Goal: Task Accomplishment & Management: Use online tool/utility

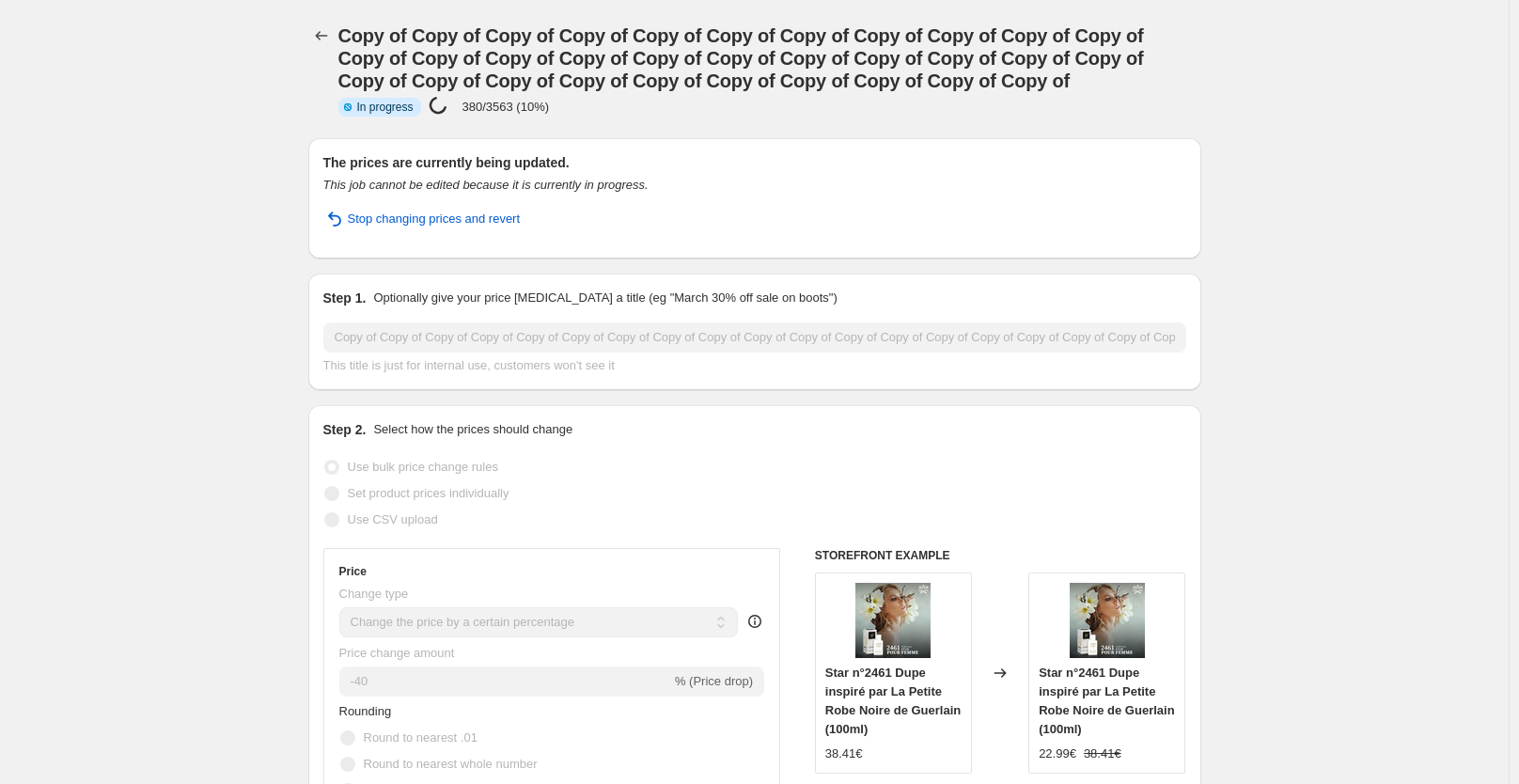
select select "percentage"
select select "collection"
select select "not_equal"
select select "collection"
select select "not_equal"
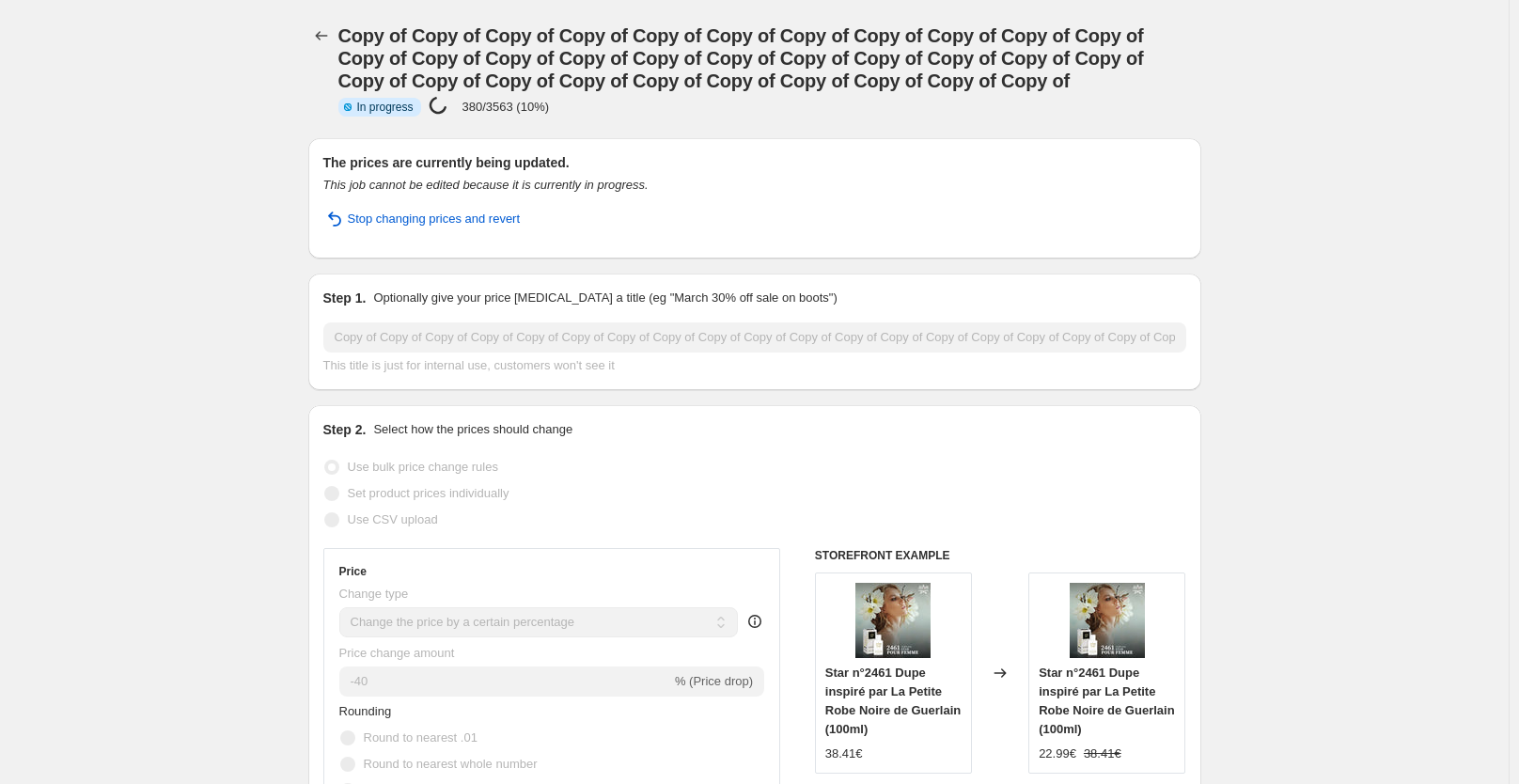
select select "collection"
select select "not_equal"
select select "collection"
select select "not_equal"
select select "collection"
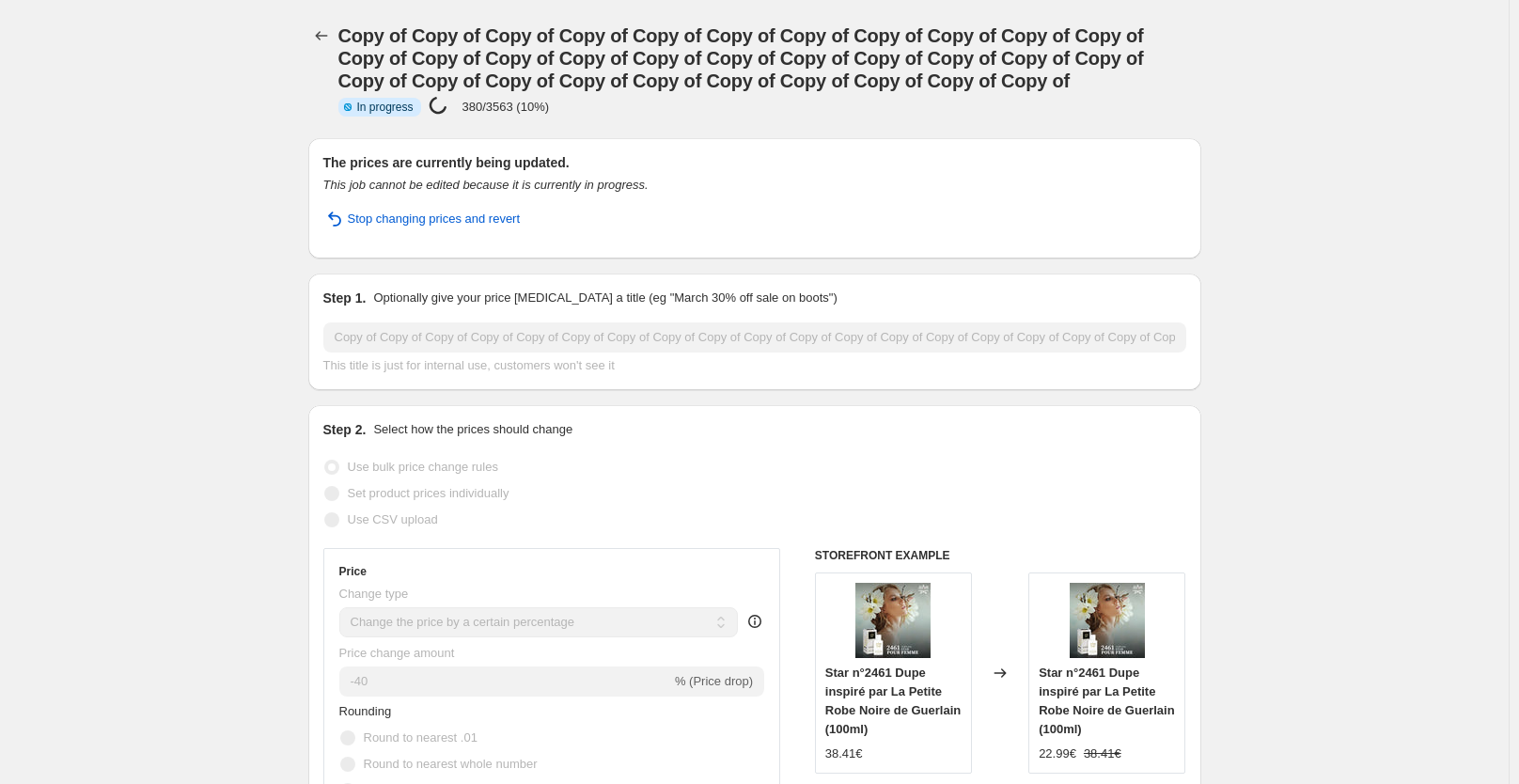
select select "not_equal"
select select "collection"
select select "not_equal"
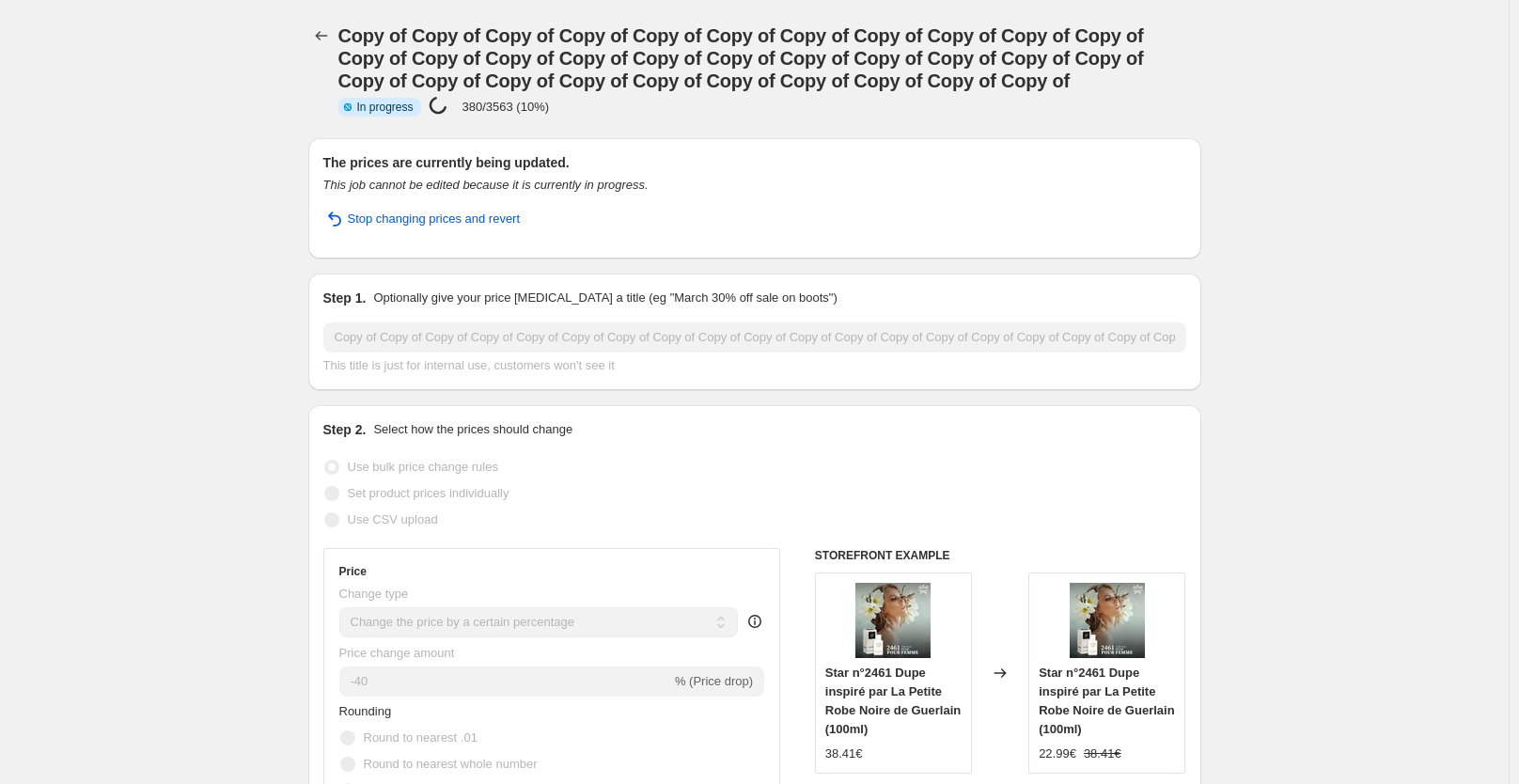
select select "not_equal"
select select "collection"
select select "not_equal"
select select "tag"
select select "not_equal"
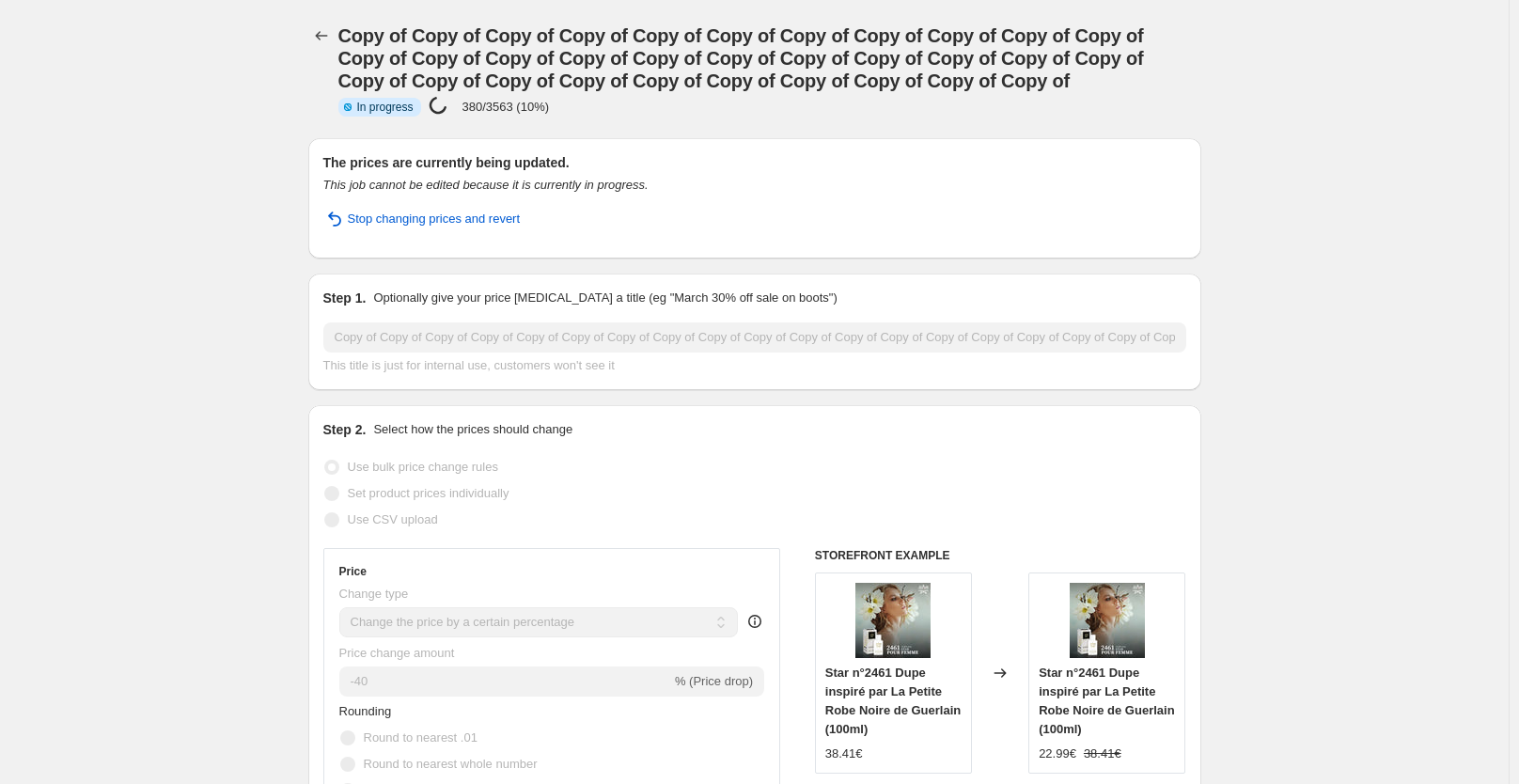
select select "not_equal"
click at [327, 34] on icon "Price change jobs" at bounding box center [322, 36] width 19 height 19
